Goal: Task Accomplishment & Management: Complete application form

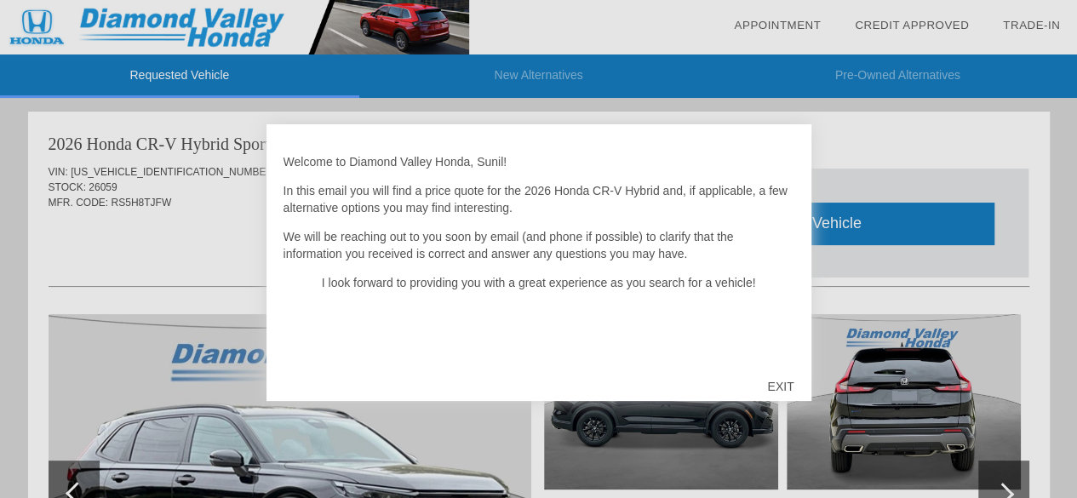
click at [801, 385] on div "EXIT" at bounding box center [780, 386] width 60 height 51
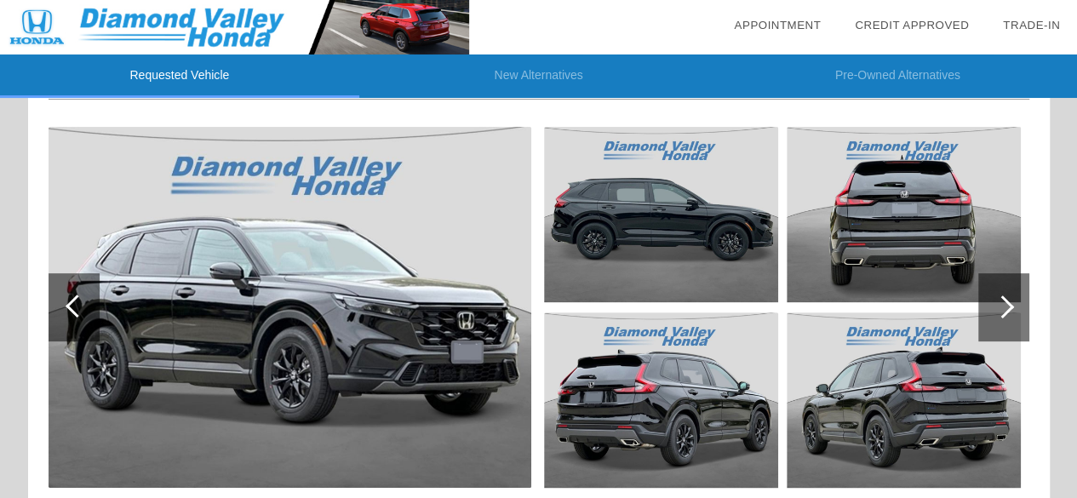
scroll to position [186, 0]
click at [994, 295] on div at bounding box center [1003, 308] width 51 height 68
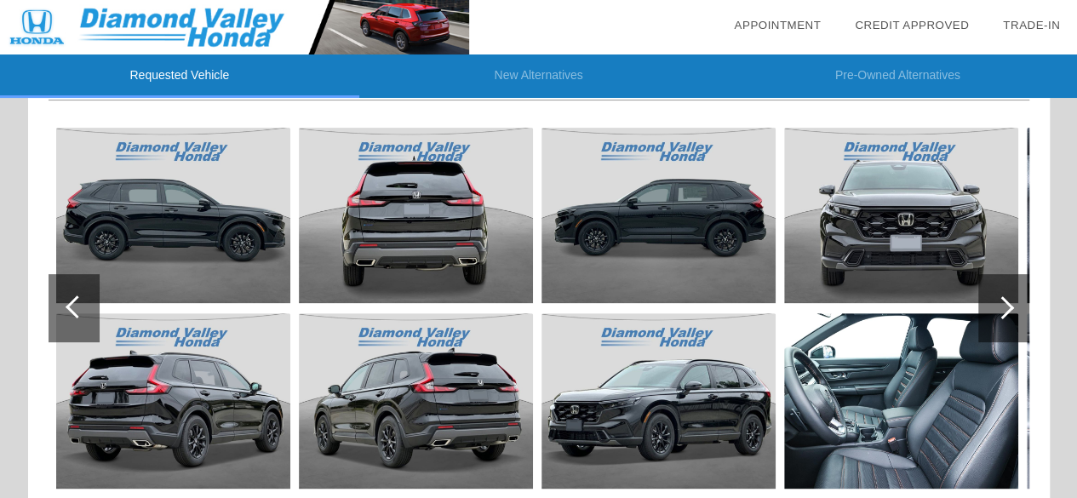
click at [994, 294] on div at bounding box center [1003, 308] width 51 height 68
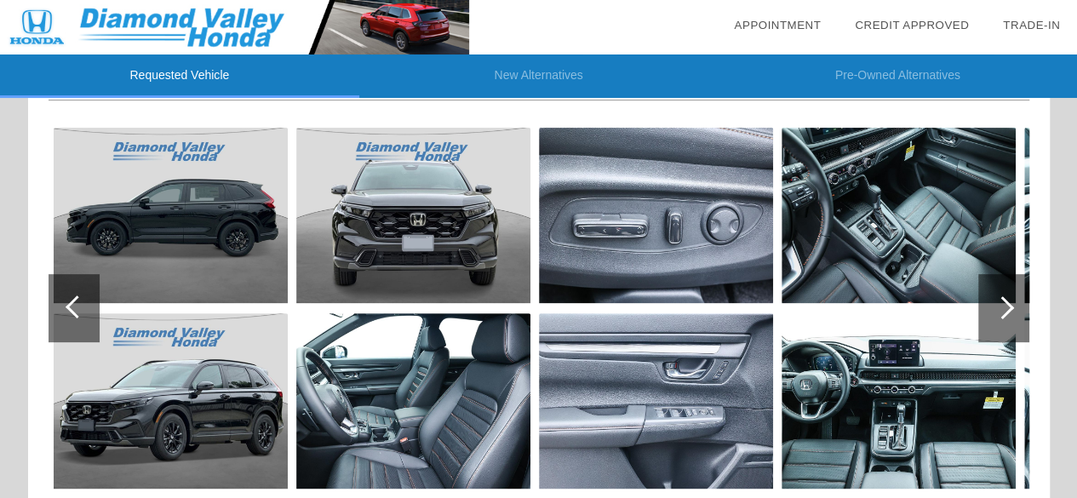
click at [996, 301] on div at bounding box center [1002, 307] width 23 height 23
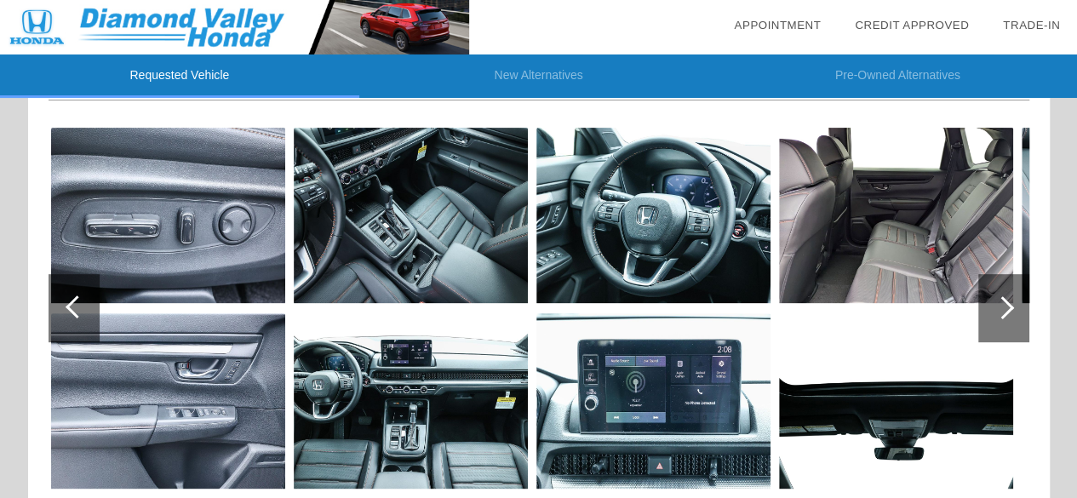
click at [996, 302] on div at bounding box center [1002, 307] width 23 height 23
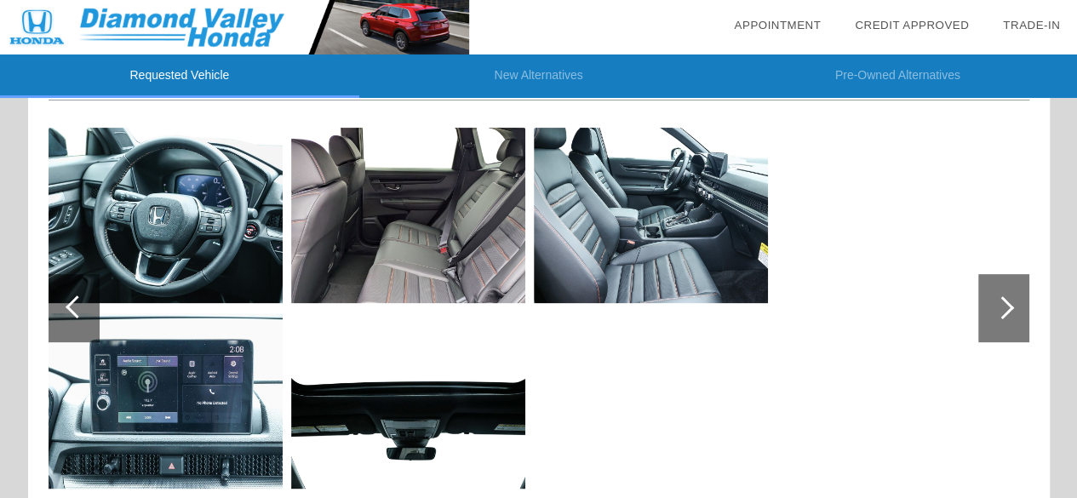
click at [996, 302] on div at bounding box center [1002, 307] width 23 height 23
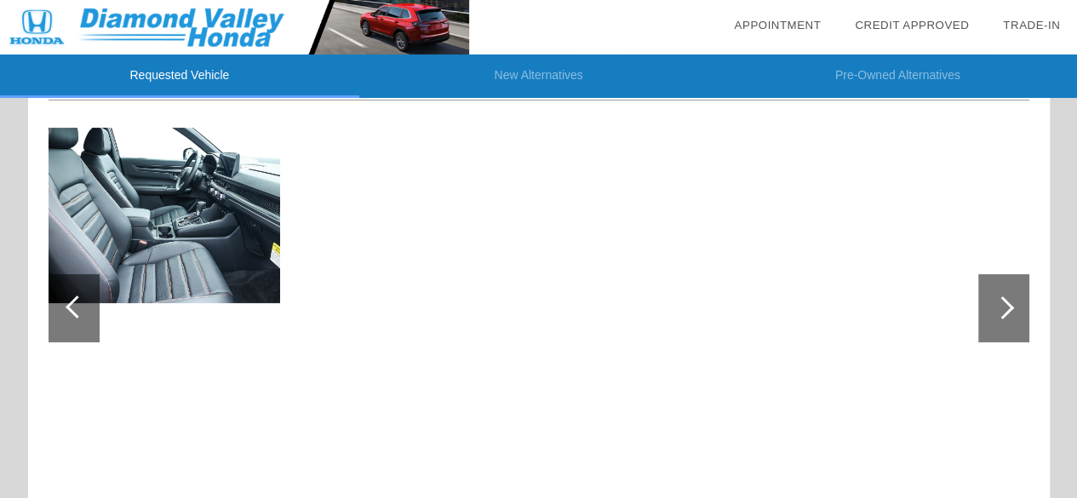
click at [996, 302] on div at bounding box center [1002, 307] width 23 height 23
click at [69, 307] on div at bounding box center [77, 306] width 23 height 23
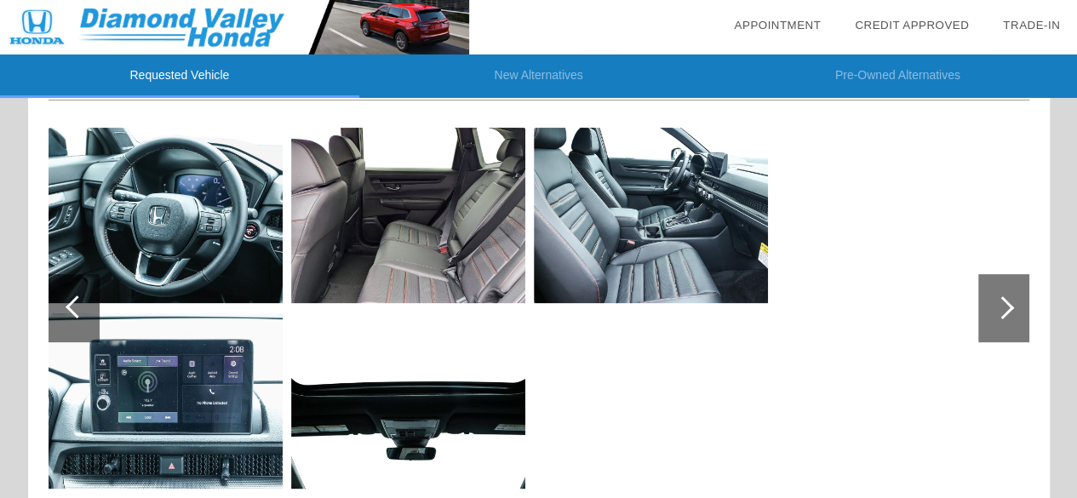
click at [69, 307] on div at bounding box center [77, 306] width 23 height 23
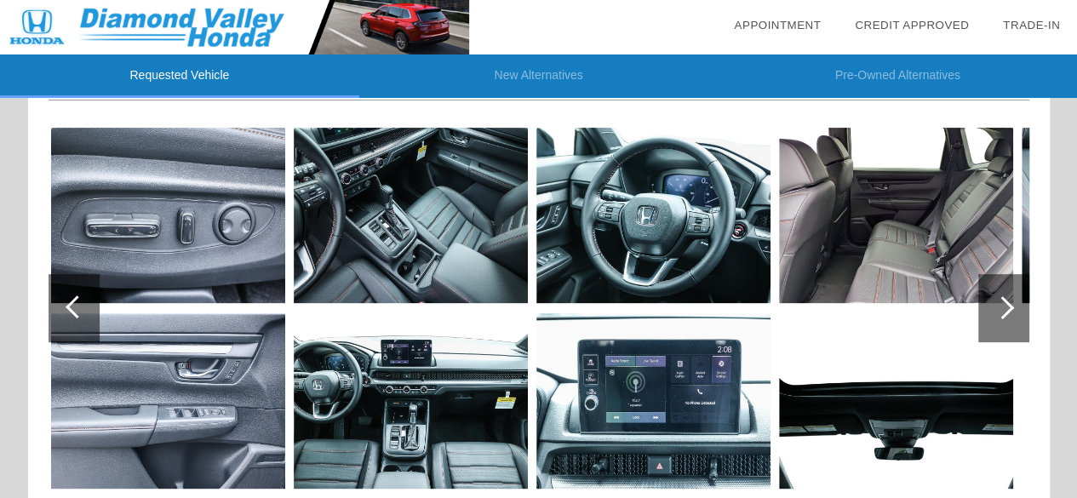
click at [69, 307] on div at bounding box center [77, 306] width 23 height 23
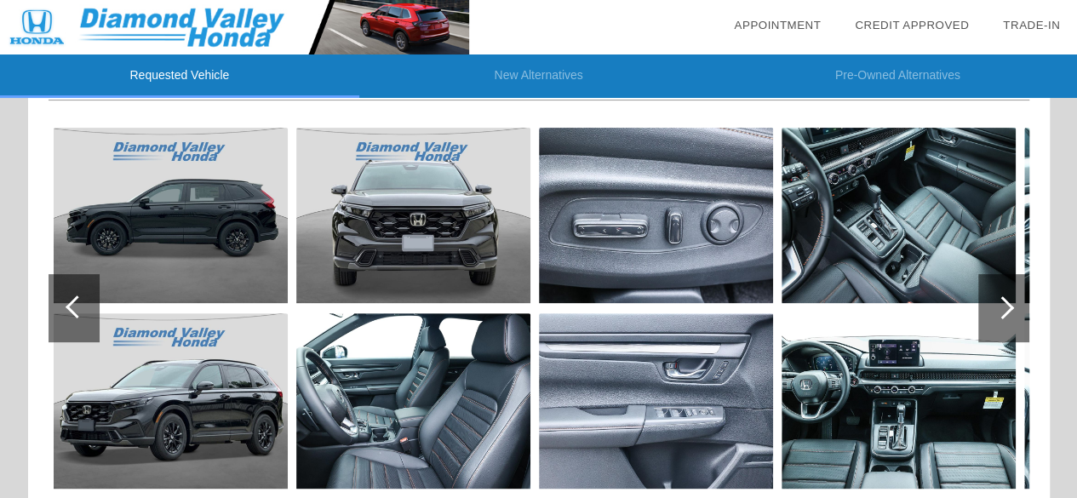
click at [69, 307] on div at bounding box center [77, 306] width 23 height 23
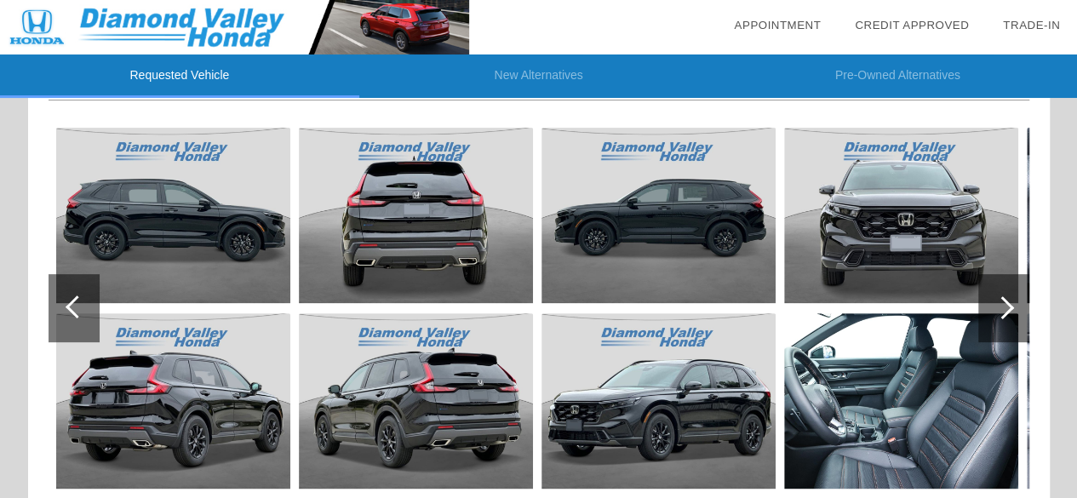
click at [69, 307] on div at bounding box center [77, 306] width 23 height 23
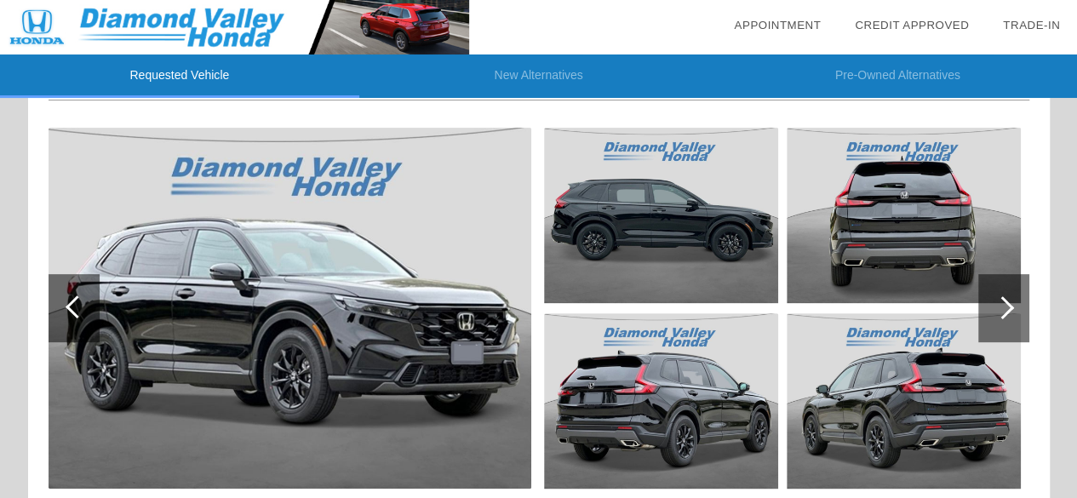
click at [69, 307] on div at bounding box center [77, 306] width 23 height 23
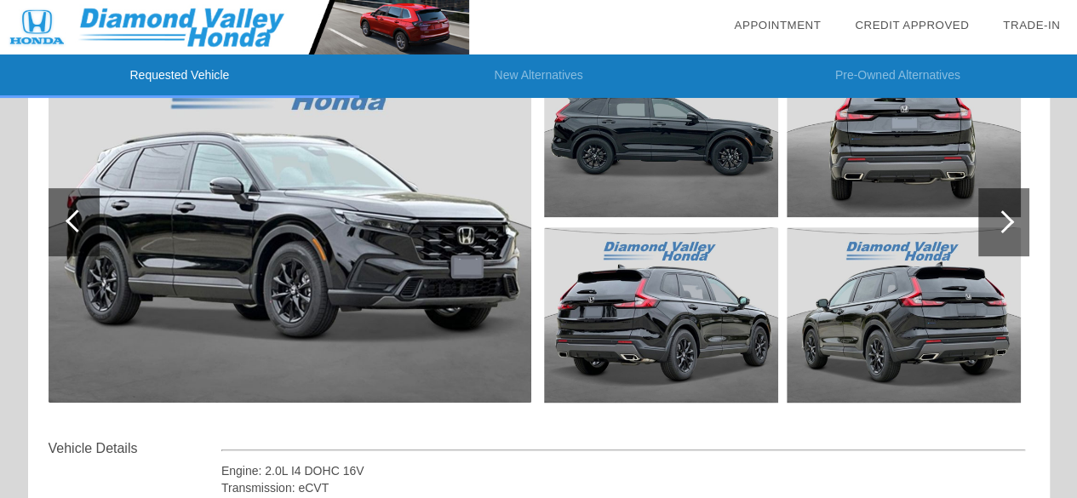
scroll to position [0, 0]
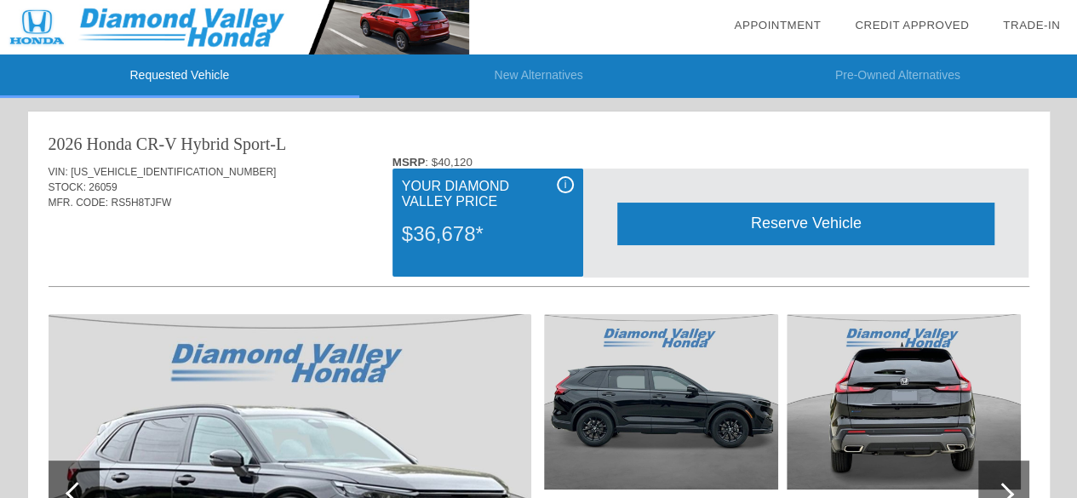
click at [558, 188] on div "i" at bounding box center [565, 184] width 17 height 17
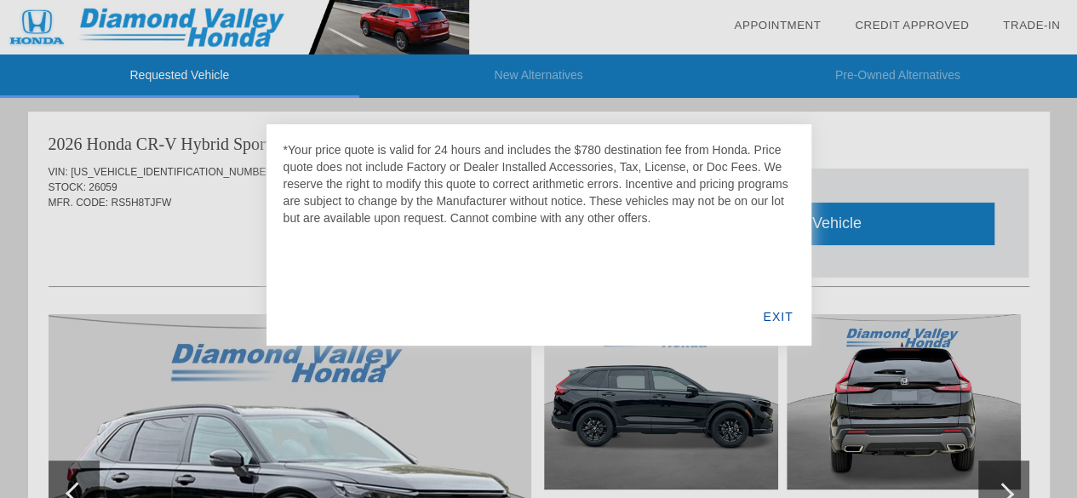
click at [769, 319] on div "EXIT" at bounding box center [778, 317] width 66 height 58
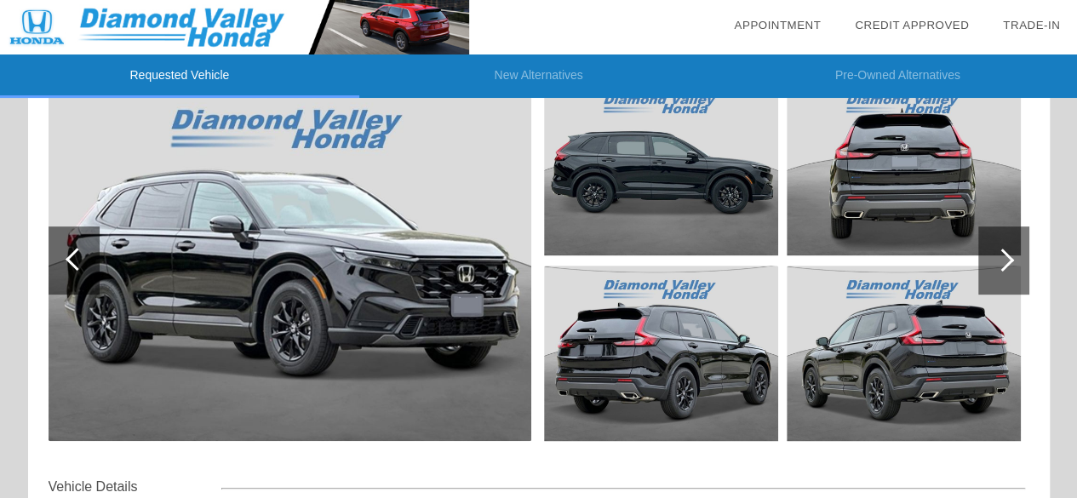
scroll to position [232, 0]
